Goal: Check status: Check status

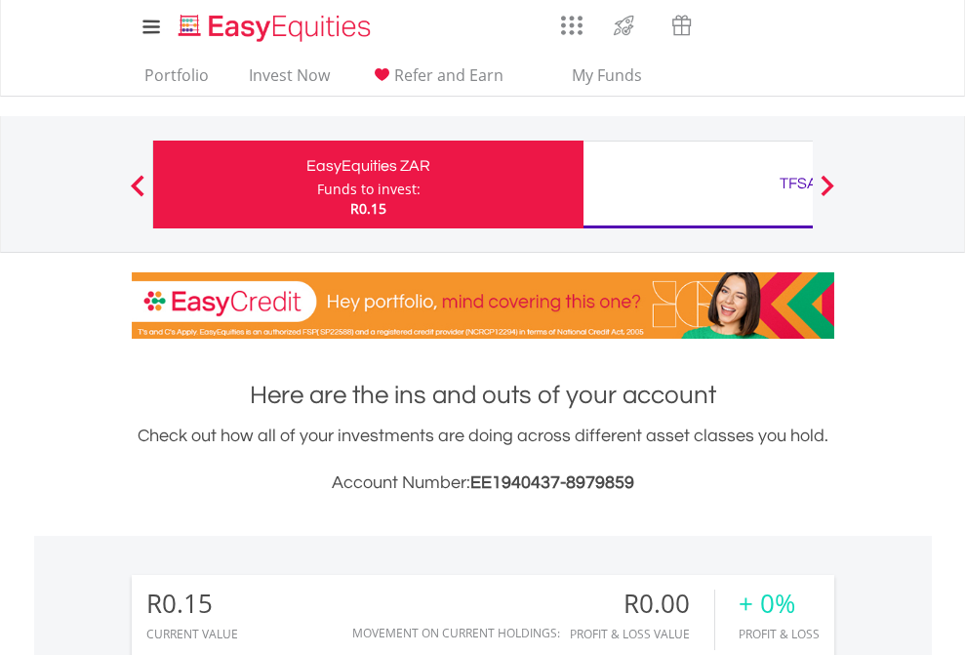
scroll to position [187, 306]
click at [317, 184] on div "Funds to invest:" at bounding box center [368, 190] width 103 height 20
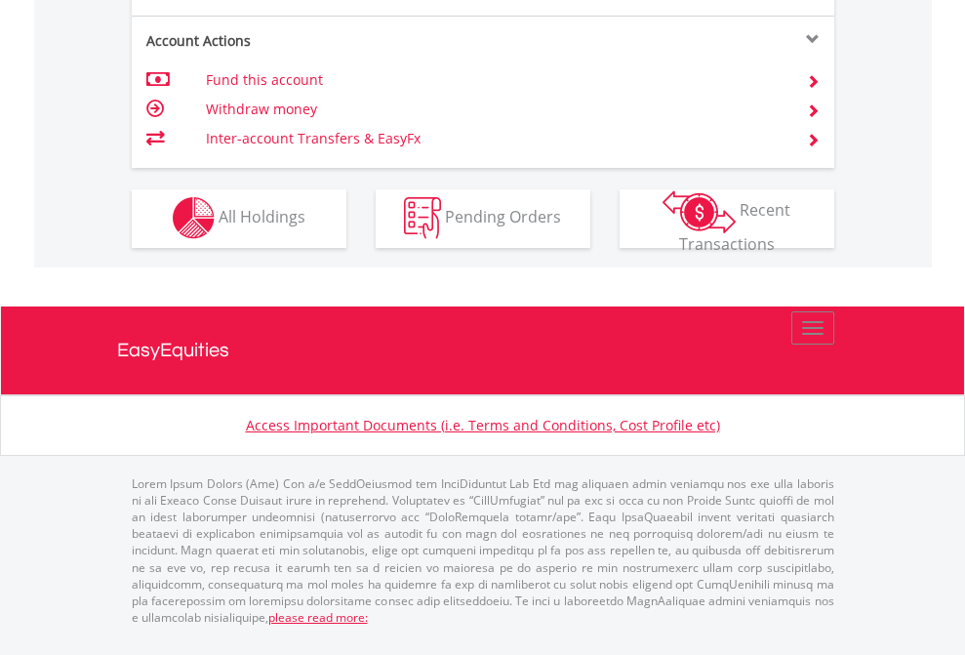
scroll to position [1825, 0]
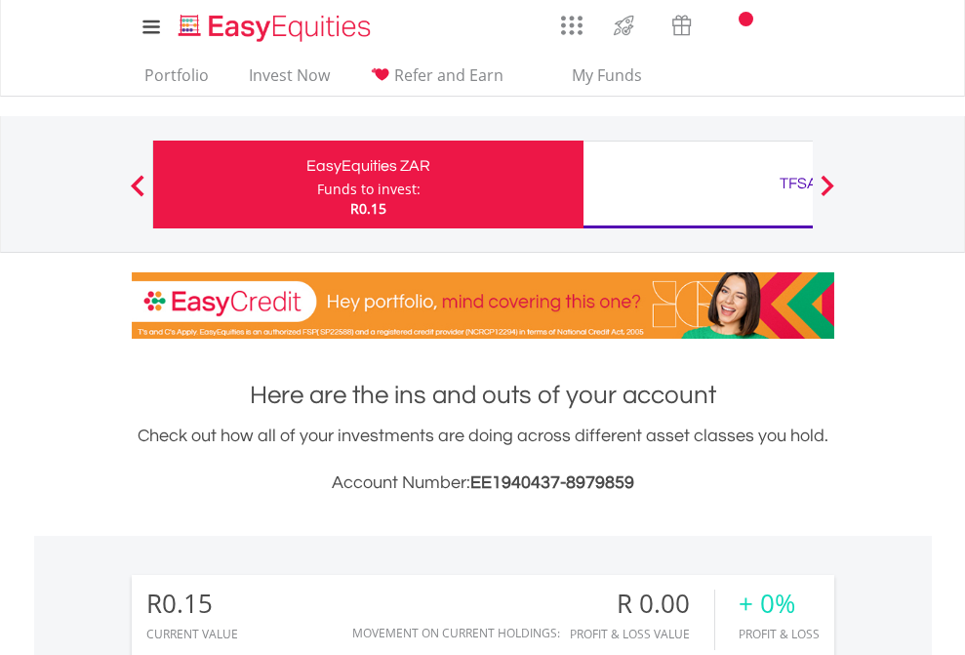
scroll to position [187, 306]
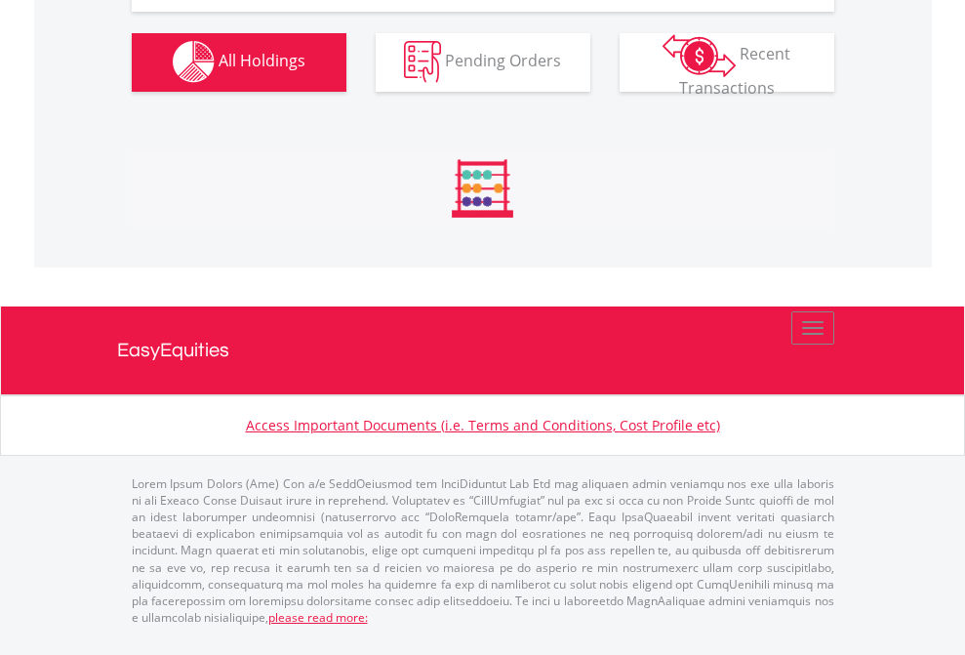
scroll to position [1933, 0]
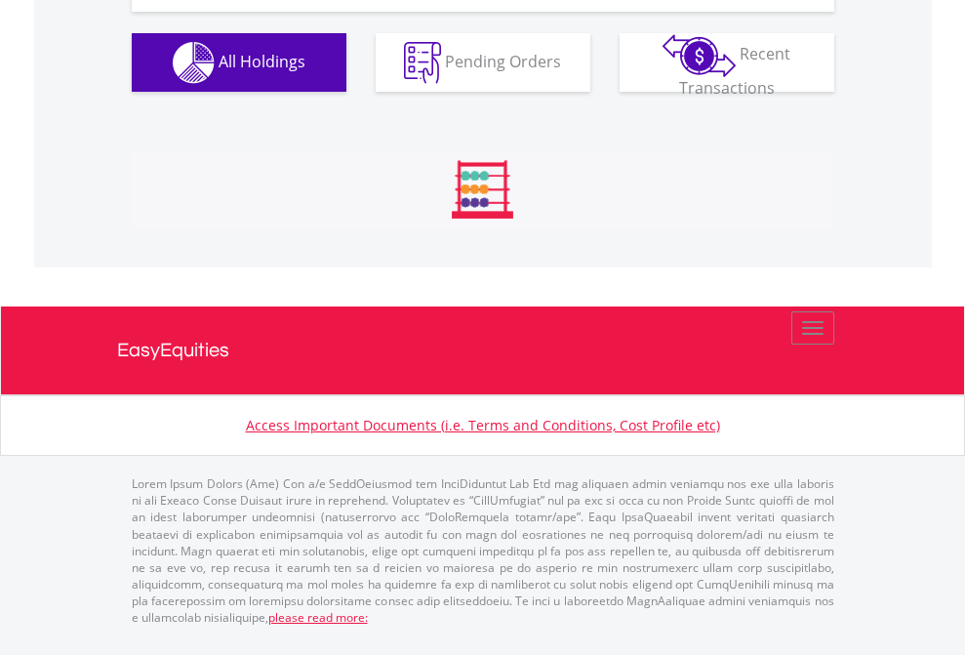
scroll to position [187, 306]
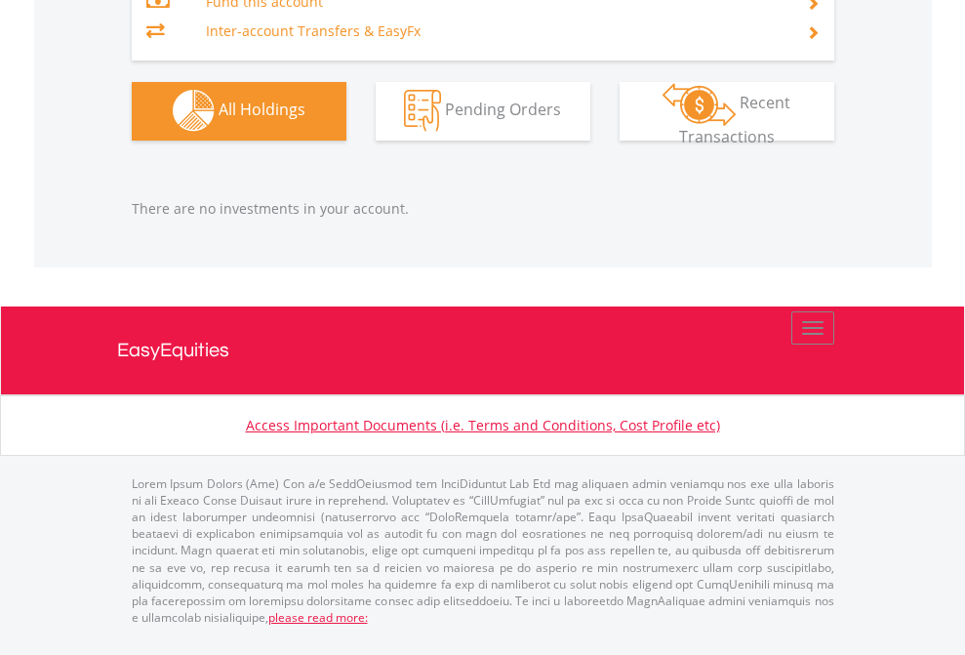
scroll to position [187, 306]
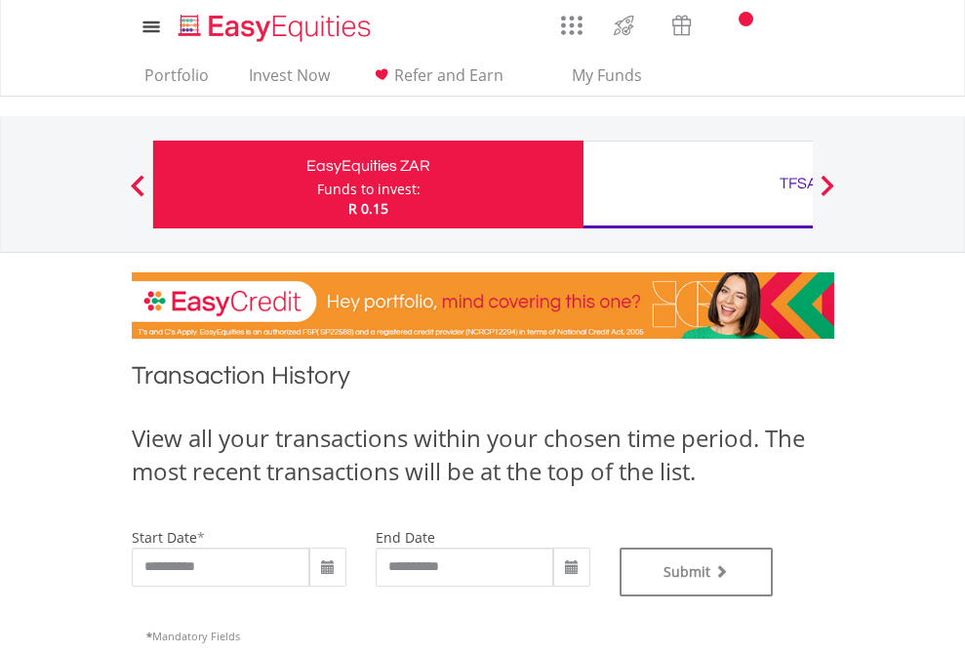
type input "**********"
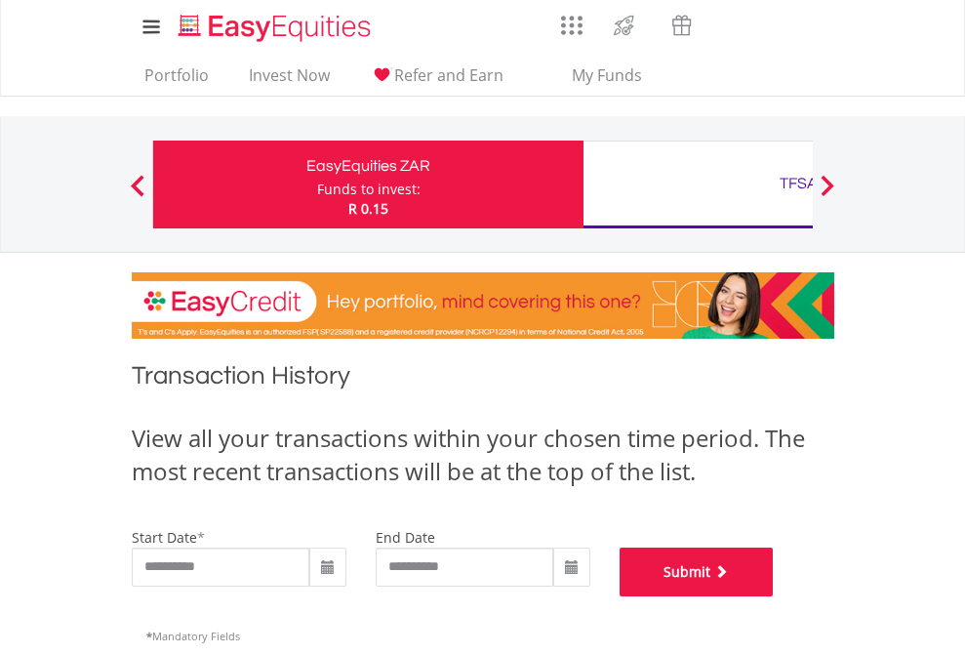
click at [774, 596] on button "Submit" at bounding box center [697, 572] width 154 height 49
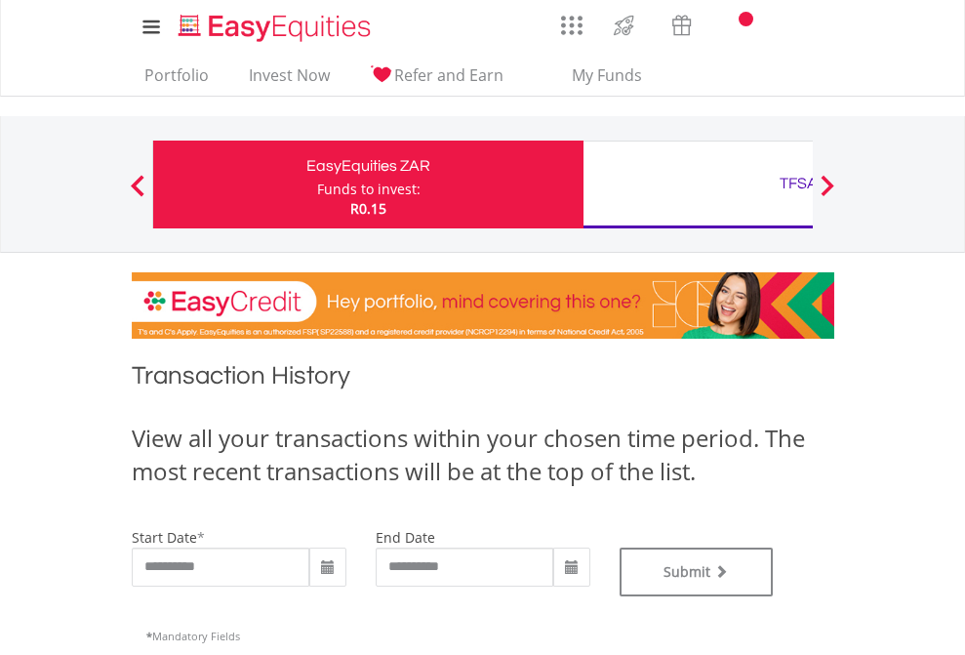
click at [698, 184] on div "TFSA" at bounding box center [798, 183] width 407 height 27
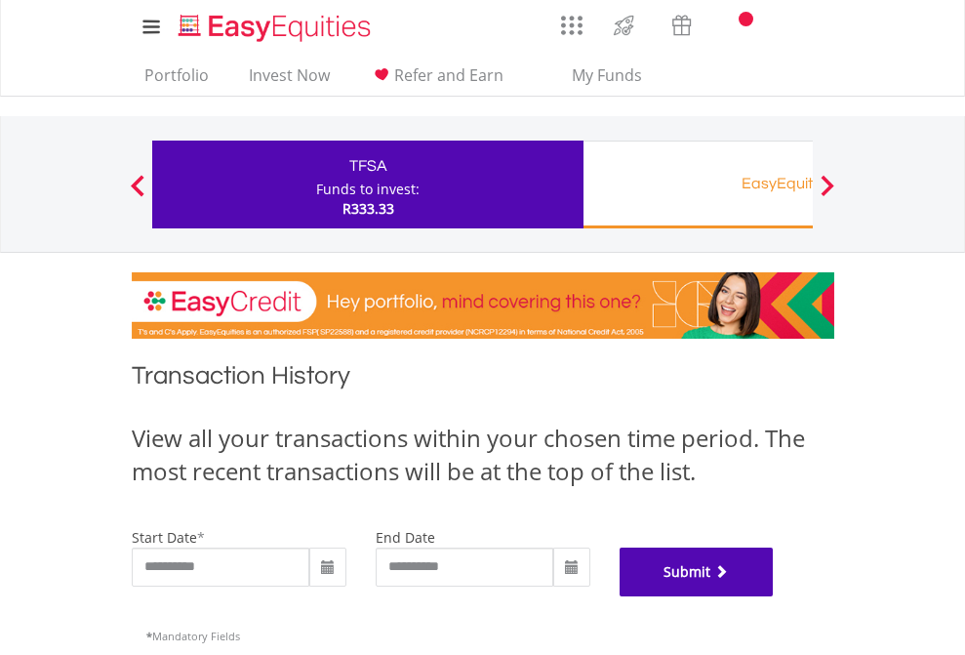
click at [774, 596] on button "Submit" at bounding box center [697, 572] width 154 height 49
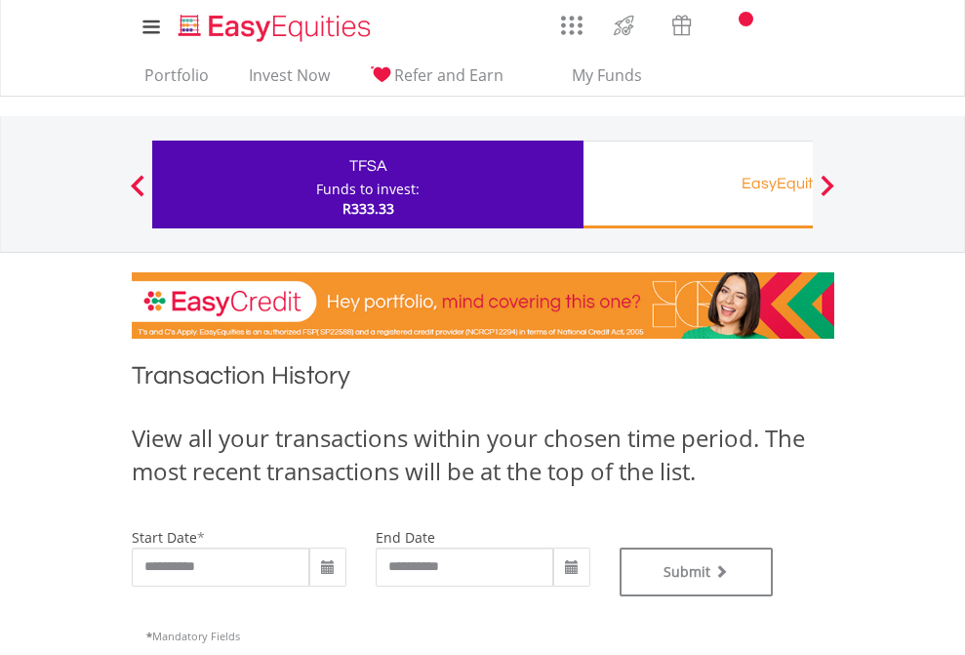
click at [698, 184] on div "EasyEquities RA" at bounding box center [798, 183] width 407 height 27
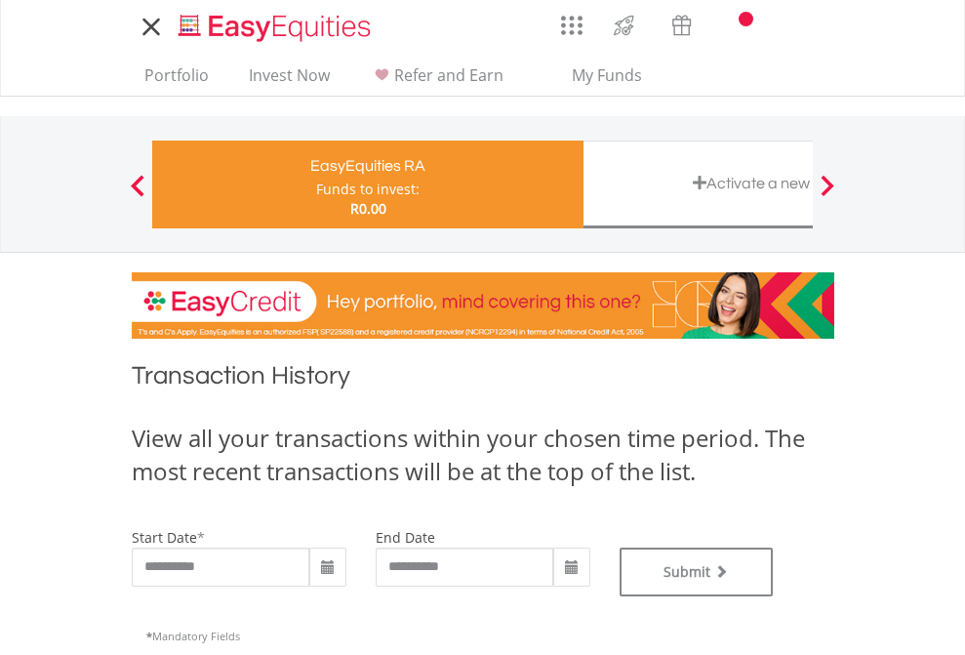
type input "**********"
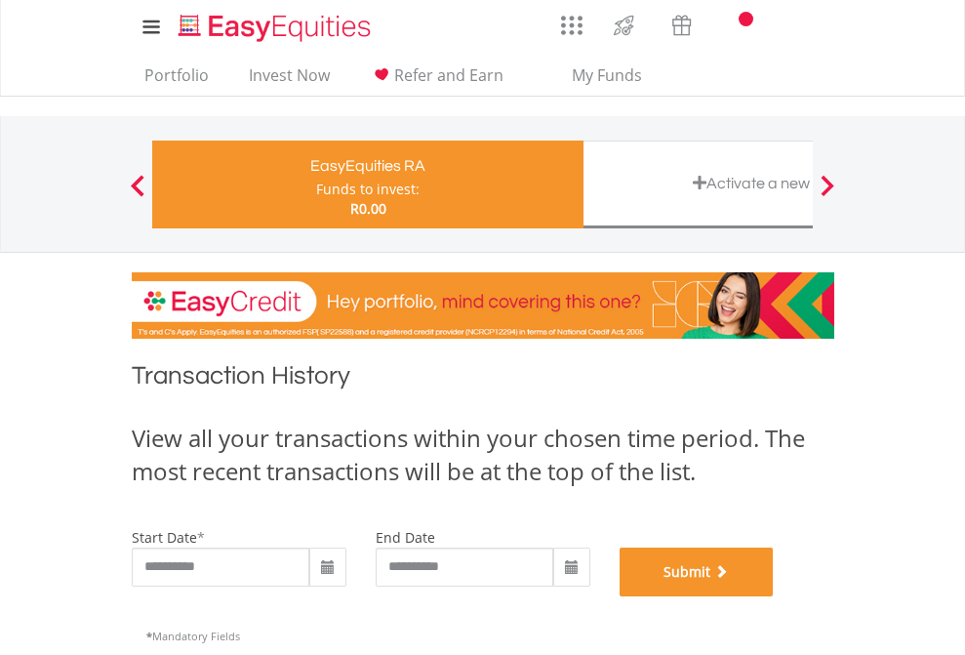
click at [774, 596] on button "Submit" at bounding box center [697, 572] width 154 height 49
